Goal: Task Accomplishment & Management: Use online tool/utility

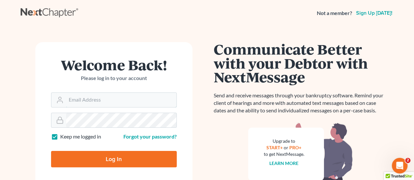
type input "[EMAIL_ADDRESS][DOMAIN_NAME]"
click at [104, 158] on input "Log In" at bounding box center [114, 159] width 126 height 16
type input "Thinking..."
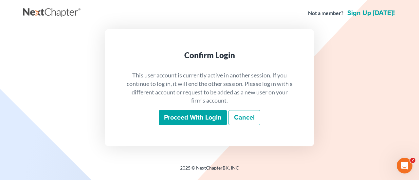
click at [185, 119] on input "Proceed with login" at bounding box center [193, 117] width 68 height 15
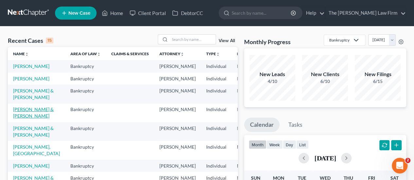
click at [22, 119] on link "[PERSON_NAME] & [PERSON_NAME]" at bounding box center [33, 113] width 41 height 12
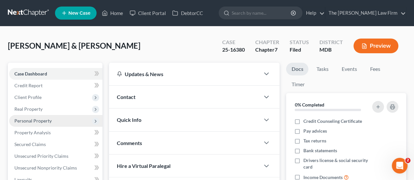
click at [30, 118] on span "Personal Property" at bounding box center [32, 121] width 37 height 6
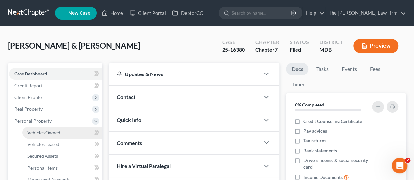
click at [34, 133] on span "Vehicles Owned" at bounding box center [43, 133] width 33 height 6
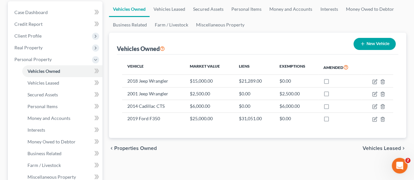
scroll to position [74, 0]
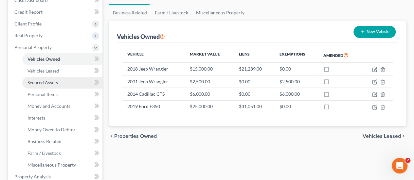
click at [38, 82] on span "Secured Assets" at bounding box center [42, 83] width 30 height 6
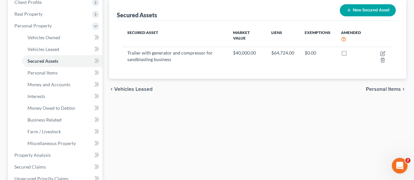
scroll to position [96, 0]
drag, startPoint x: 47, startPoint y: 116, endPoint x: 106, endPoint y: 98, distance: 61.6
click at [47, 116] on link "Business Related" at bounding box center [62, 120] width 80 height 12
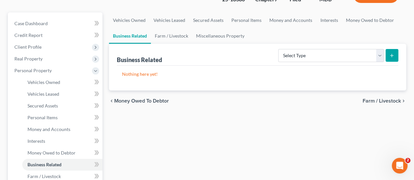
scroll to position [81, 0]
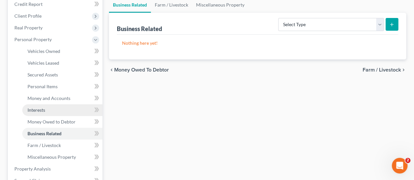
click at [39, 108] on span "Interests" at bounding box center [36, 110] width 18 height 6
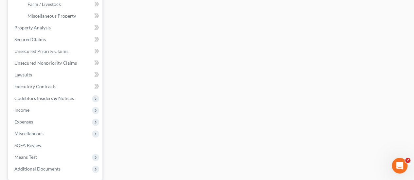
scroll to position [223, 0]
click at [29, 132] on span "Miscellaneous" at bounding box center [28, 134] width 29 height 6
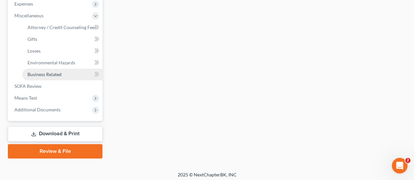
click at [52, 74] on span "Business Related" at bounding box center [44, 75] width 34 height 6
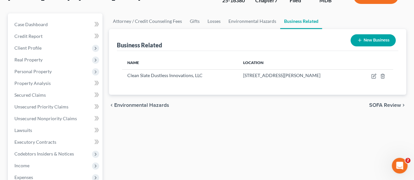
scroll to position [50, 0]
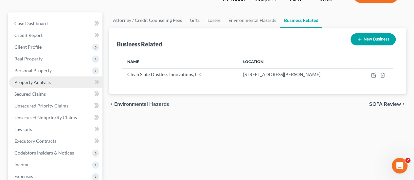
click at [36, 80] on span "Property Analysis" at bounding box center [32, 82] width 36 height 6
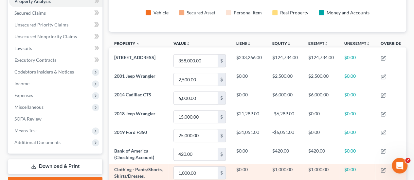
scroll to position [131, 0]
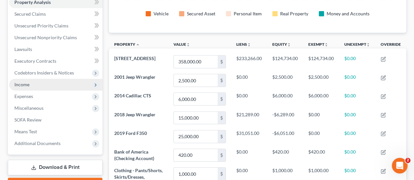
click at [25, 87] on span "Income" at bounding box center [55, 85] width 93 height 12
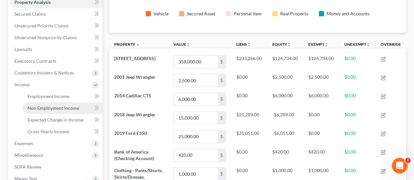
click at [38, 108] on span "Non Employment Income" at bounding box center [53, 108] width 52 height 6
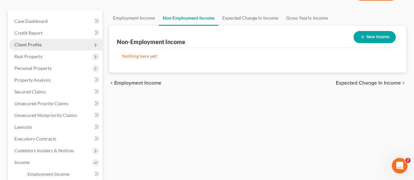
scroll to position [52, 0]
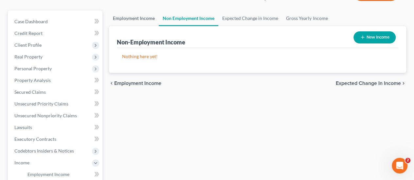
click at [133, 19] on link "Employment Income" at bounding box center [134, 18] width 50 height 16
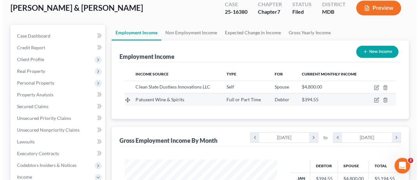
scroll to position [39, 0]
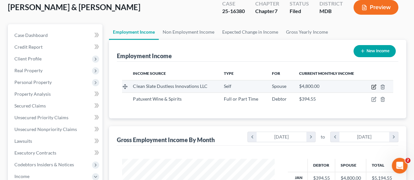
click at [374, 87] on icon "button" at bounding box center [373, 86] width 5 height 5
select select "1"
select select "21"
select select "0"
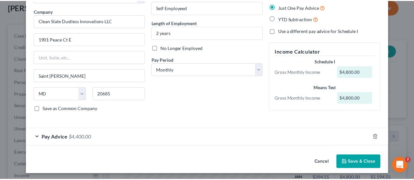
scroll to position [0, 0]
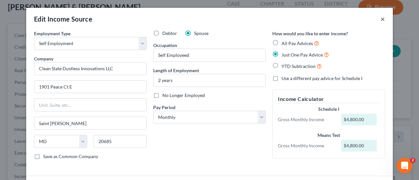
click at [380, 19] on button "×" at bounding box center [382, 19] width 5 height 8
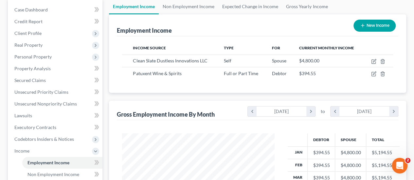
scroll to position [65, 0]
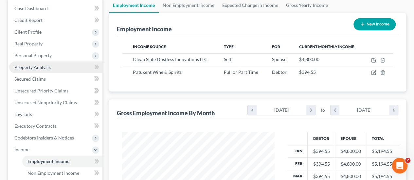
click at [33, 66] on span "Property Analysis" at bounding box center [32, 67] width 36 height 6
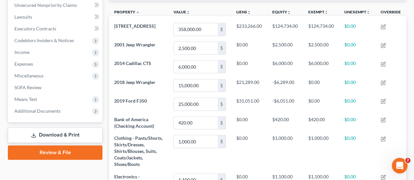
scroll to position [163, 0]
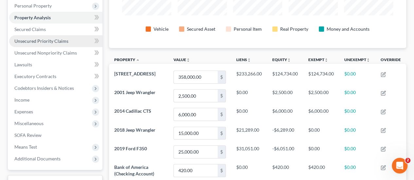
click at [42, 43] on span "Unsecured Priority Claims" at bounding box center [41, 41] width 54 height 6
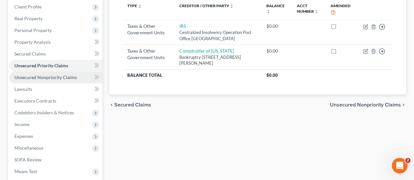
click at [45, 79] on span "Unsecured Nonpriority Claims" at bounding box center [45, 78] width 62 height 6
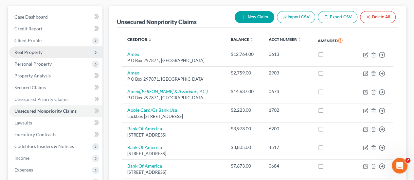
click at [26, 51] on span "Real Property" at bounding box center [28, 52] width 28 height 6
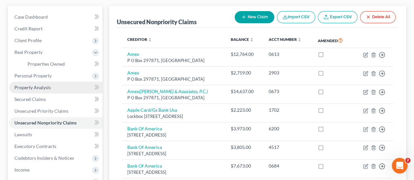
click at [38, 87] on span "Property Analysis" at bounding box center [32, 88] width 36 height 6
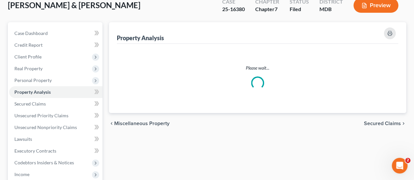
scroll to position [4, 0]
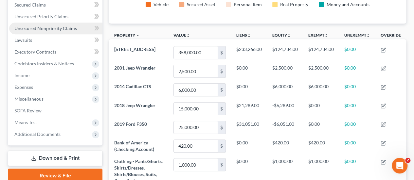
click at [42, 29] on span "Unsecured Nonpriority Claims" at bounding box center [45, 29] width 62 height 6
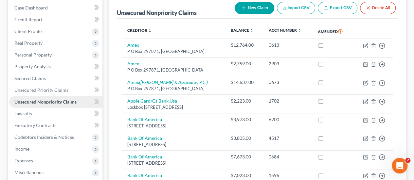
scroll to position [64, 0]
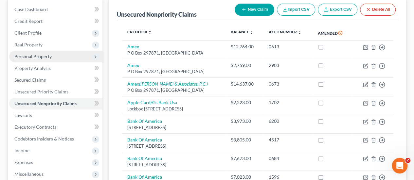
click at [31, 56] on span "Personal Property" at bounding box center [32, 57] width 37 height 6
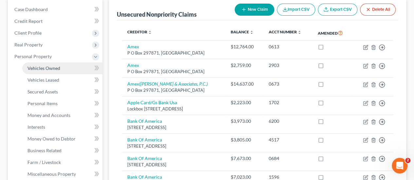
click at [54, 68] on span "Vehicles Owned" at bounding box center [43, 68] width 33 height 6
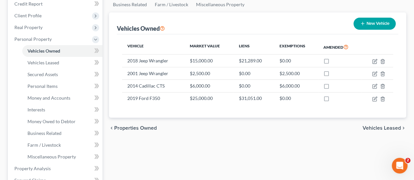
scroll to position [82, 0]
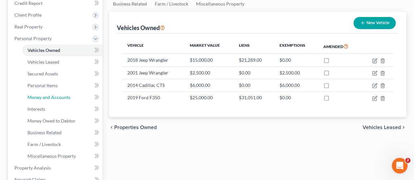
drag, startPoint x: 41, startPoint y: 96, endPoint x: 104, endPoint y: 97, distance: 63.1
click at [41, 96] on span "Money and Accounts" at bounding box center [48, 98] width 43 height 6
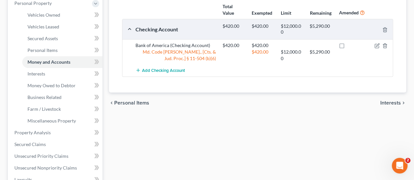
scroll to position [119, 0]
